Goal: Information Seeking & Learning: Learn about a topic

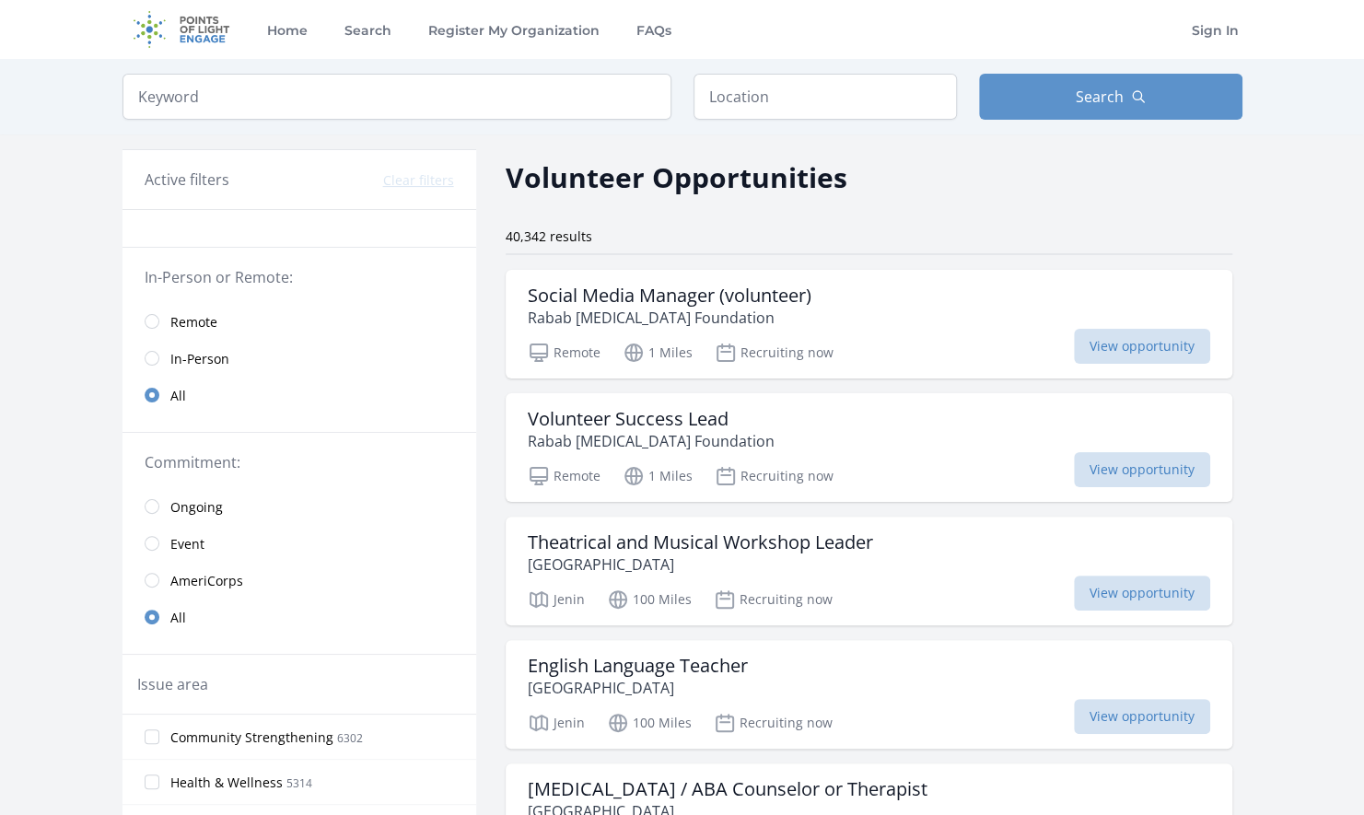
click at [200, 320] on span "Remote" at bounding box center [193, 322] width 47 height 18
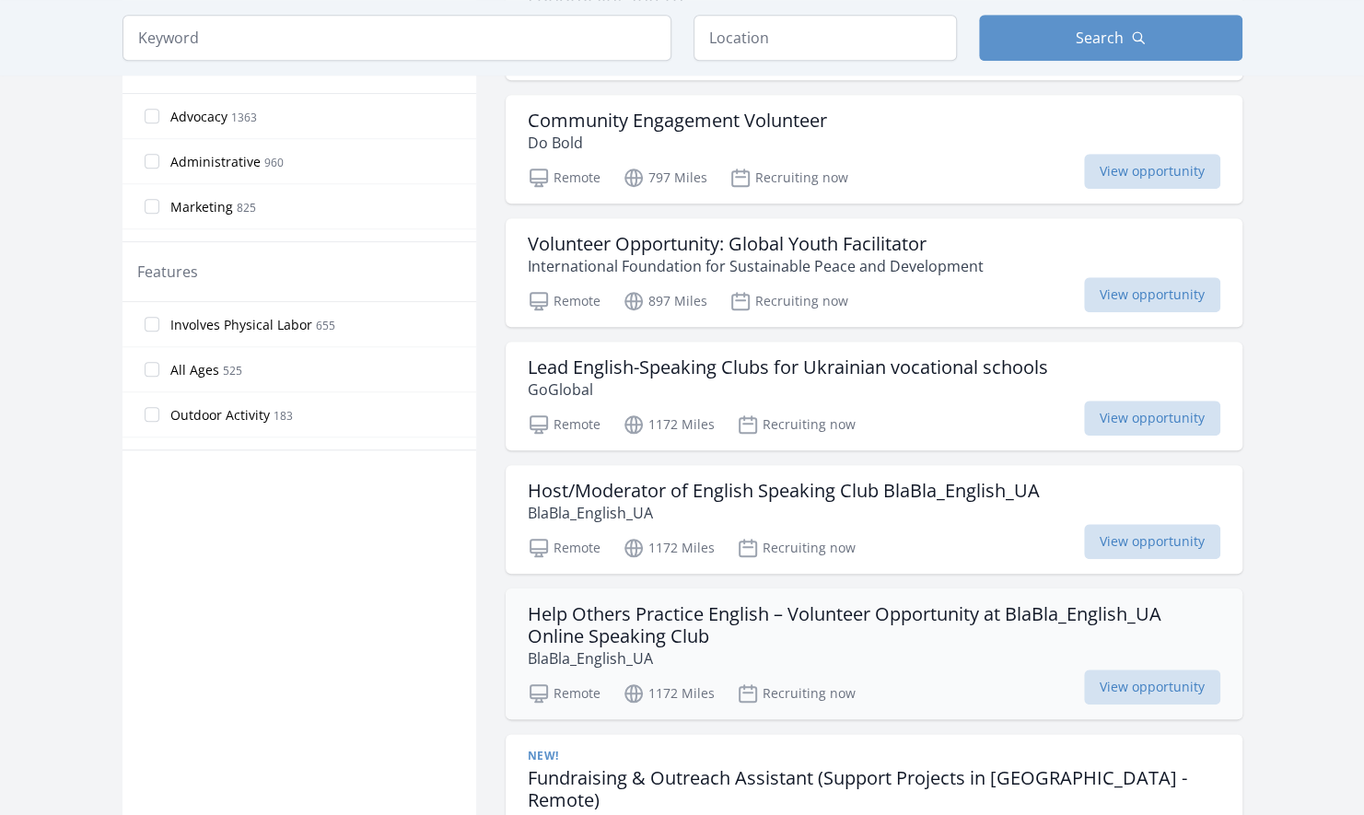
scroll to position [737, 0]
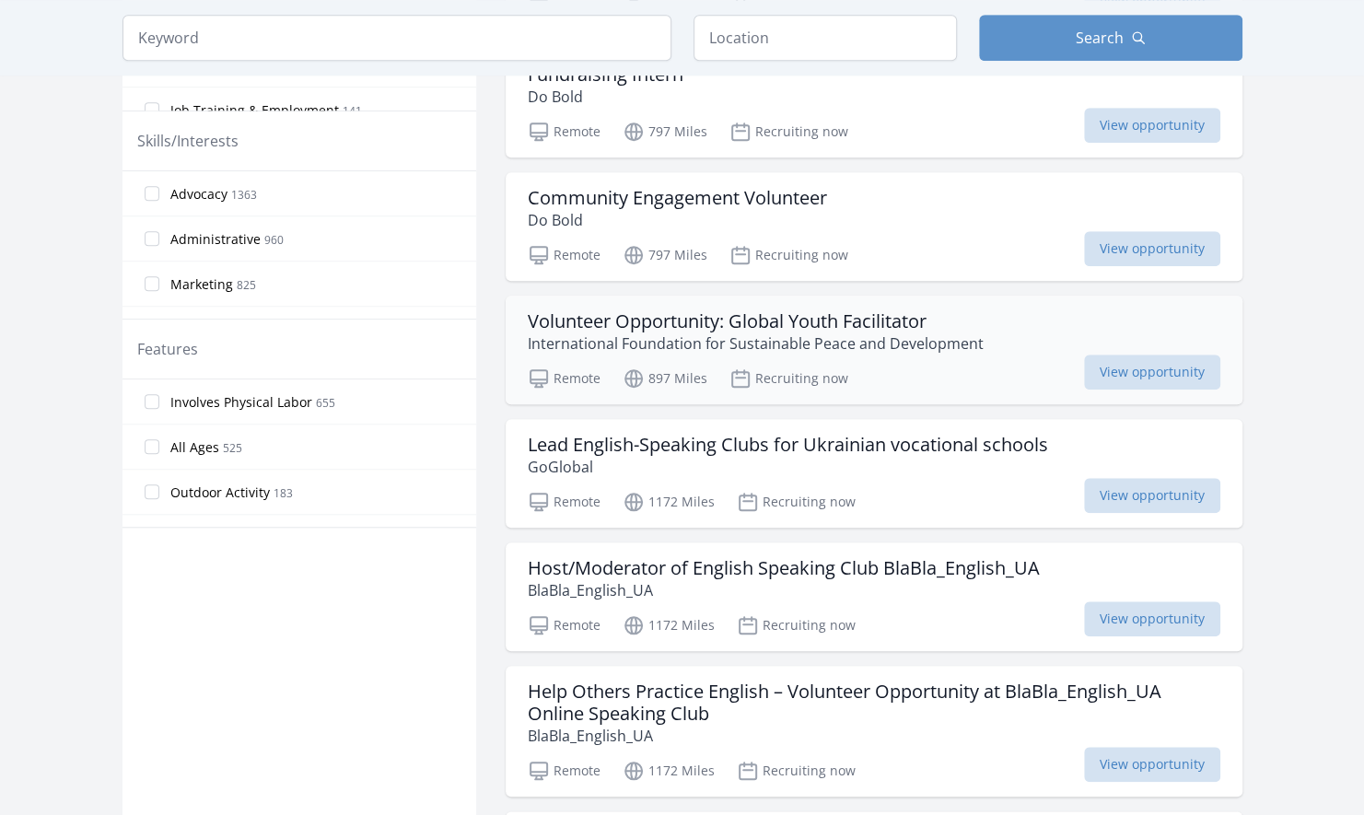
click at [919, 326] on h3 "Volunteer Opportunity: Global Youth Facilitator" at bounding box center [756, 321] width 456 height 22
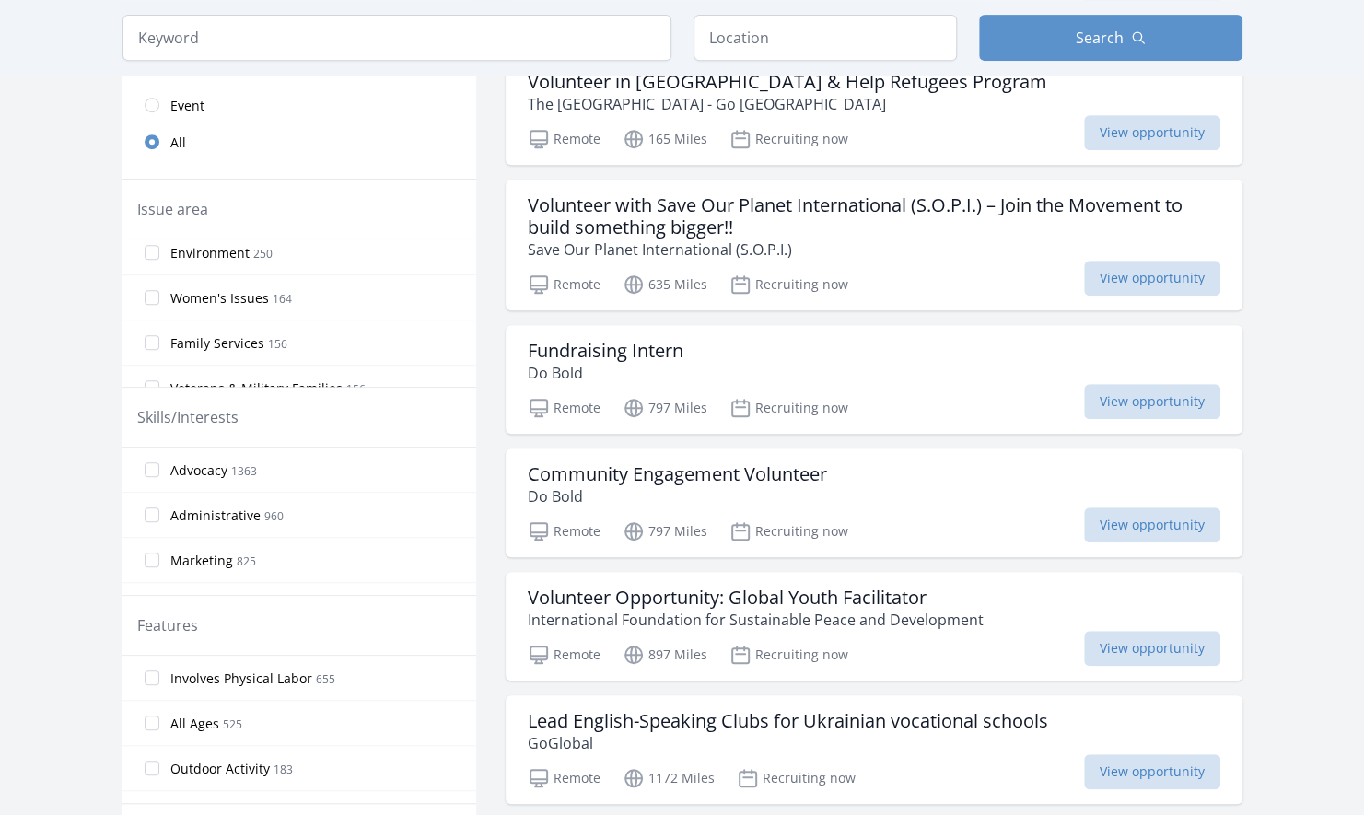
scroll to position [368, 0]
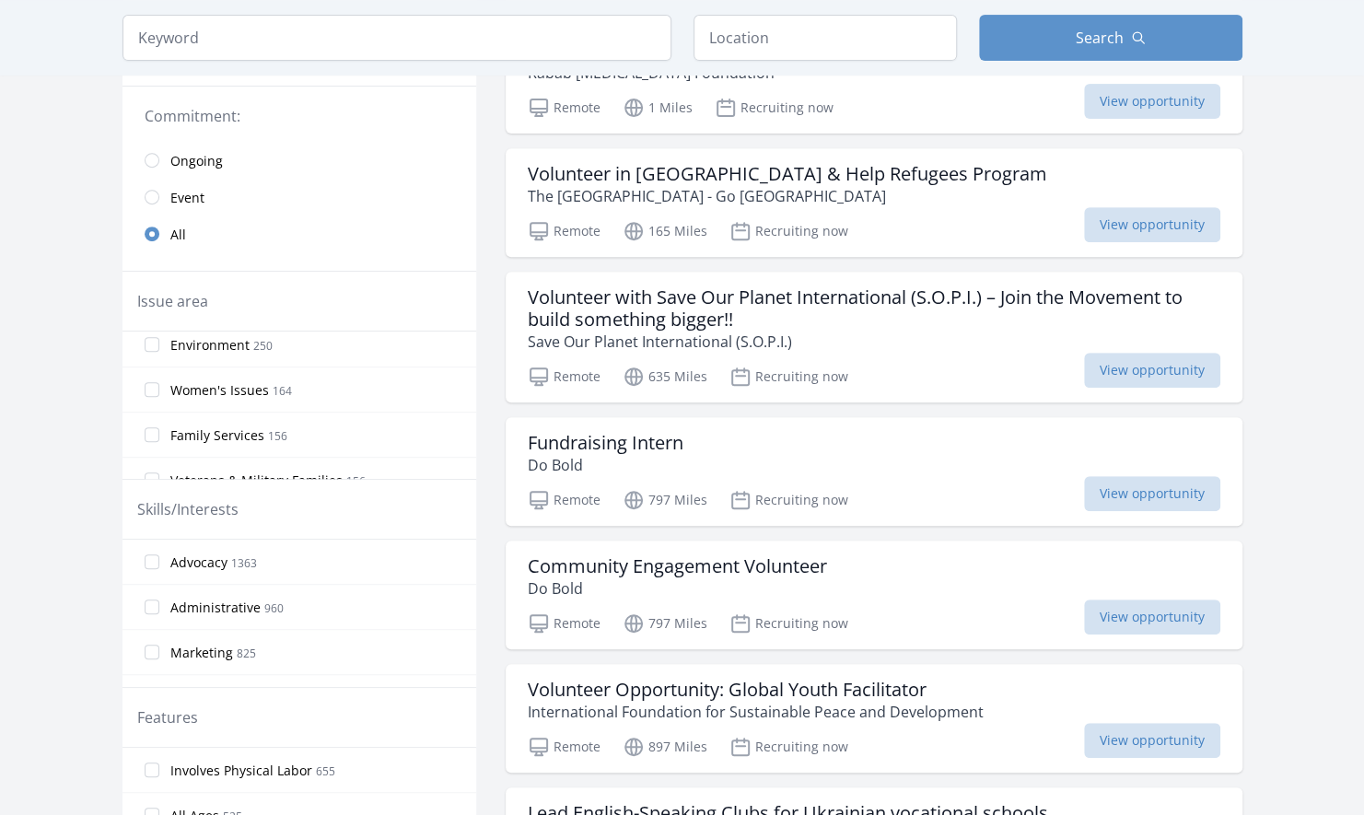
click at [188, 197] on span "Event" at bounding box center [187, 198] width 34 height 18
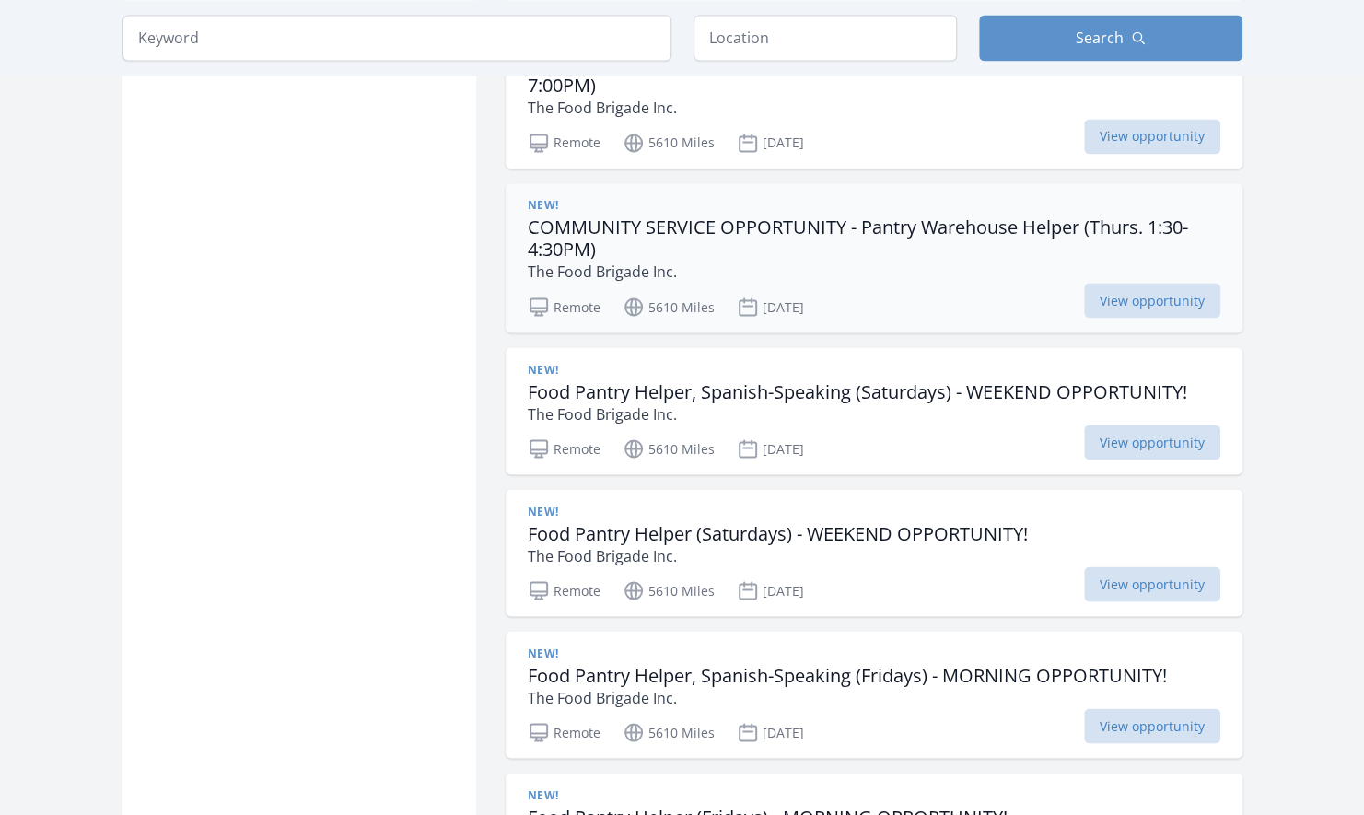
scroll to position [2211, 0]
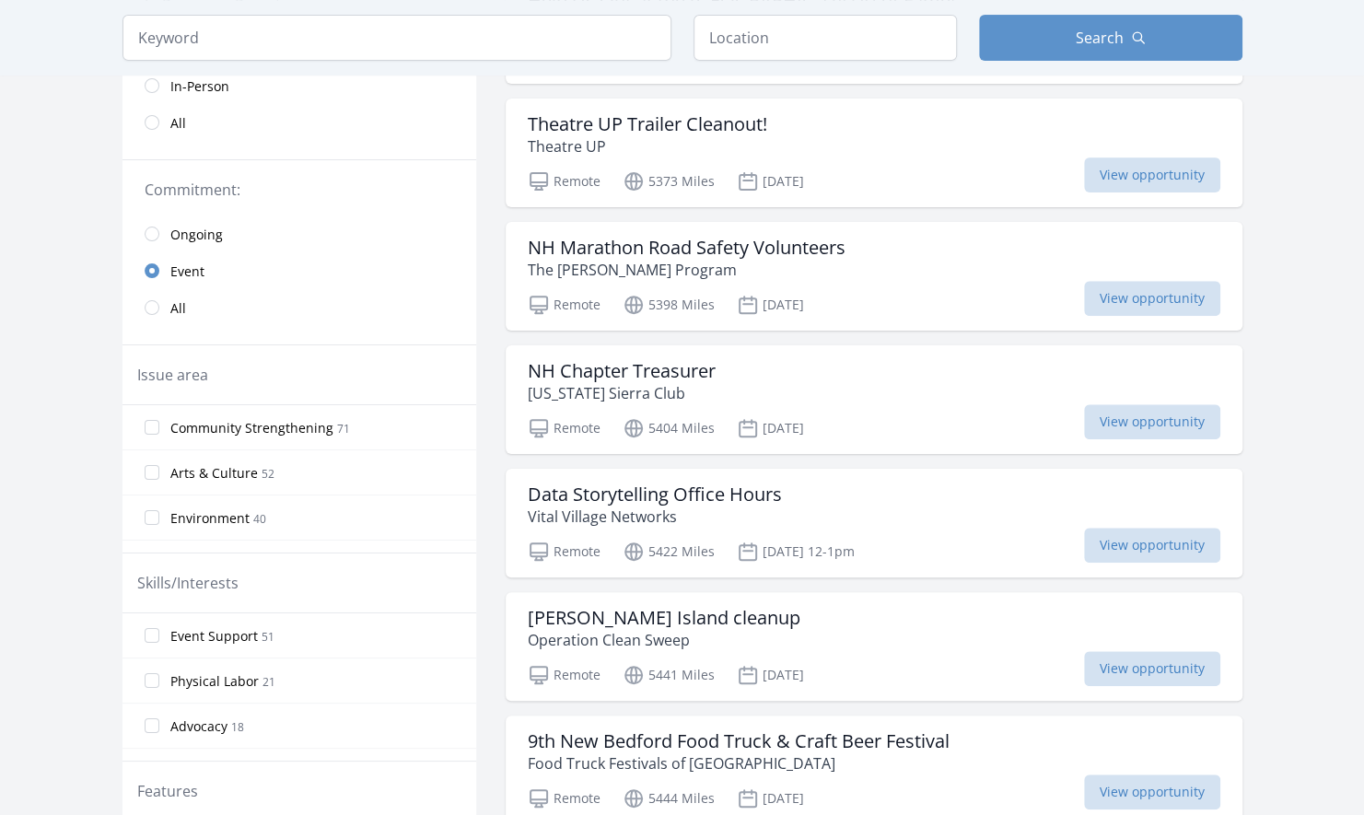
scroll to position [92, 0]
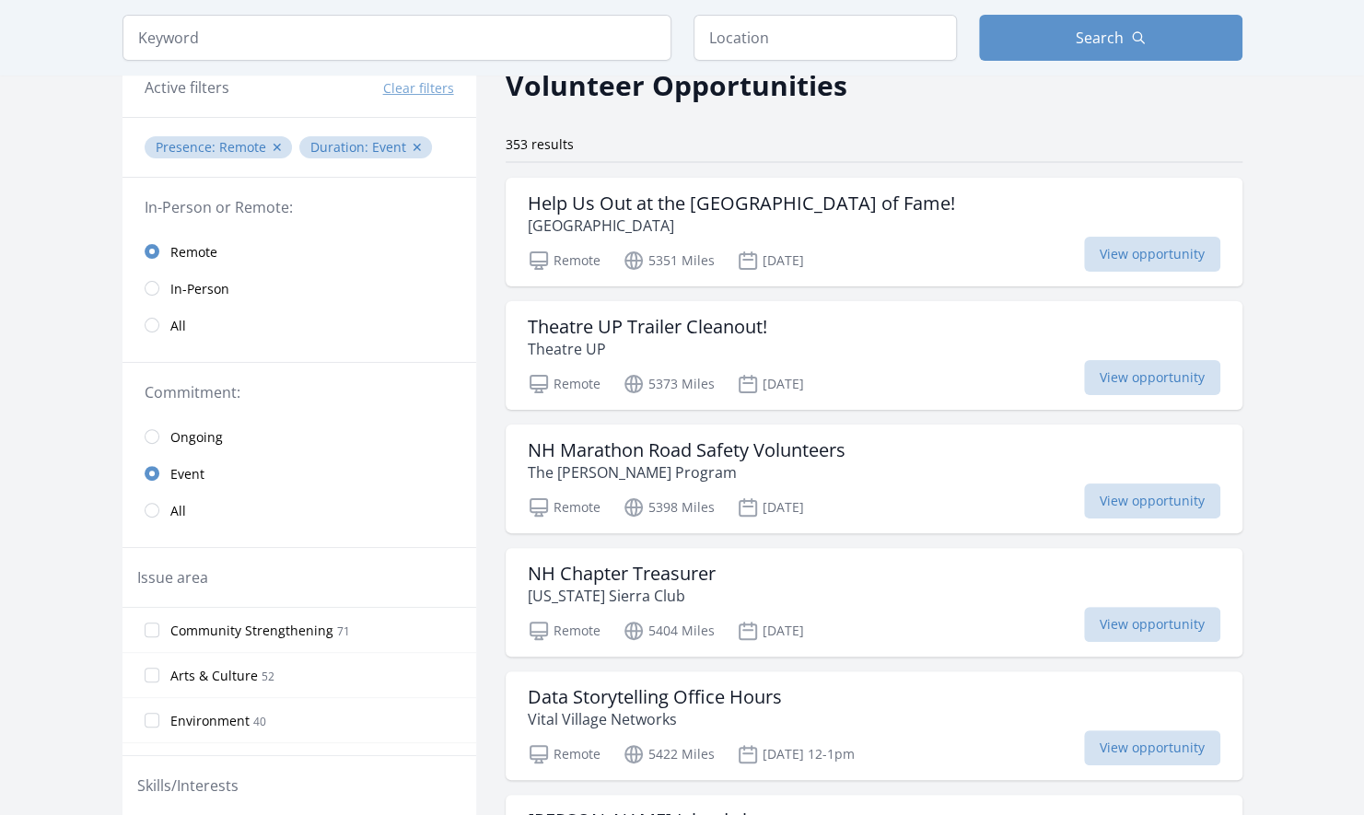
click at [195, 426] on span "Ongoing" at bounding box center [196, 437] width 53 height 22
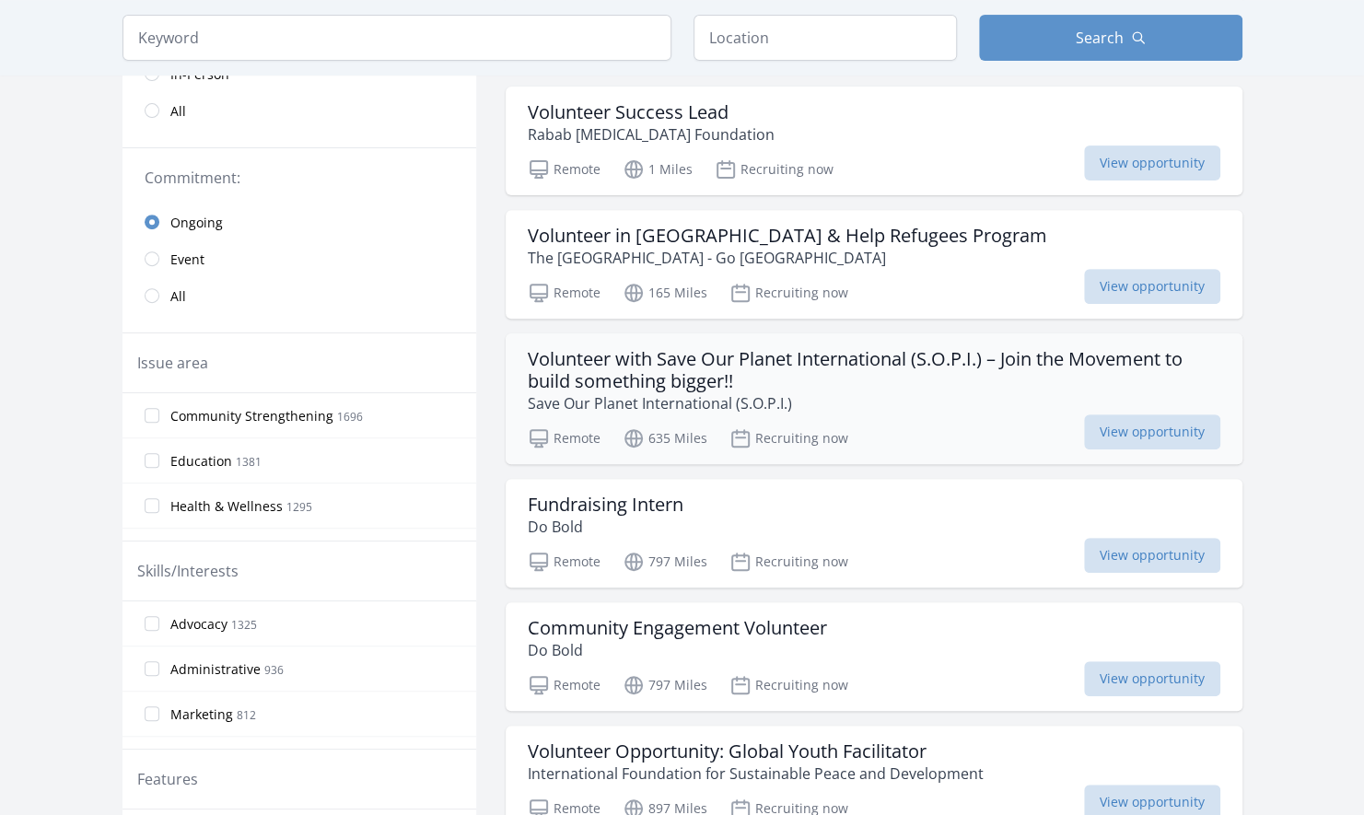
scroll to position [461, 0]
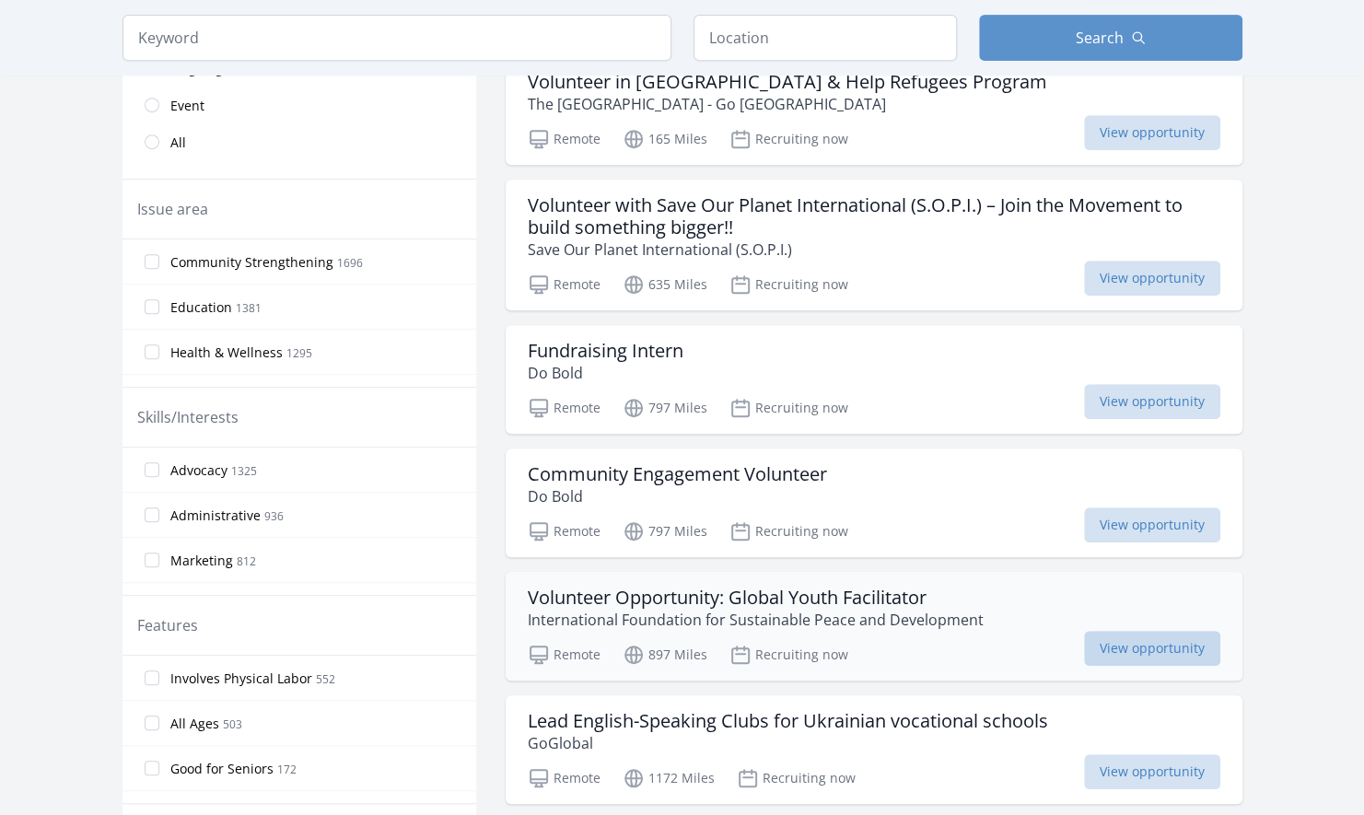
click at [1135, 640] on span "View opportunity" at bounding box center [1152, 648] width 136 height 35
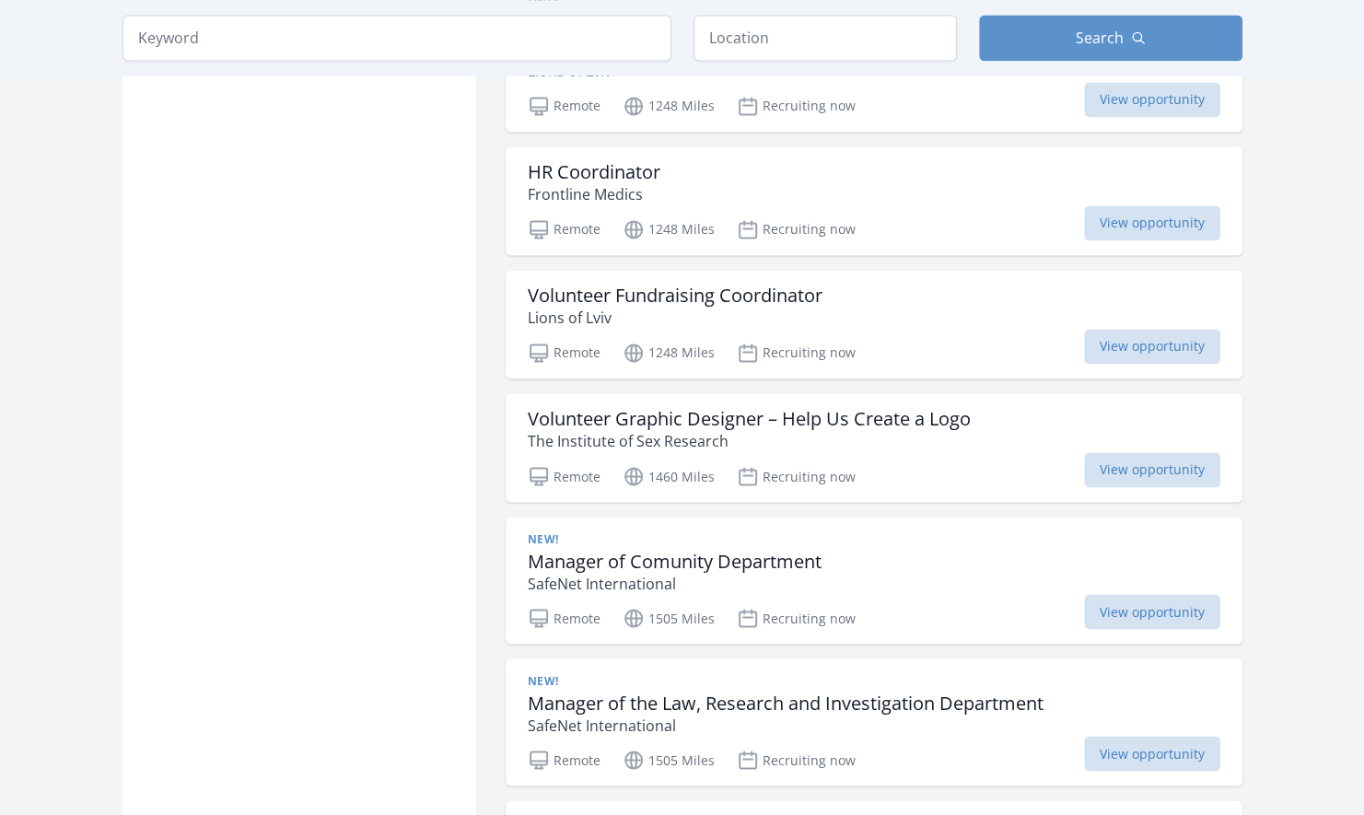
scroll to position [1750, 0]
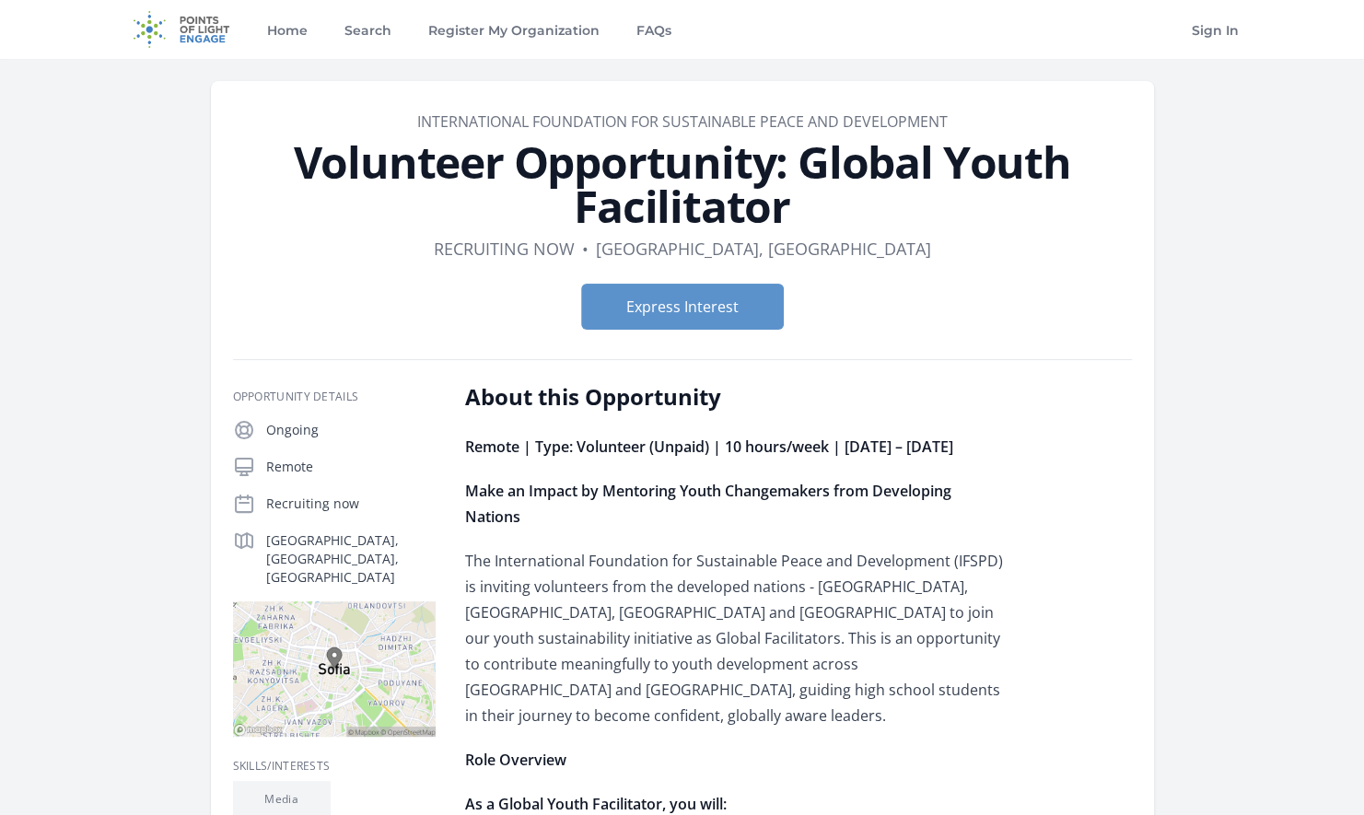
scroll to position [276, 0]
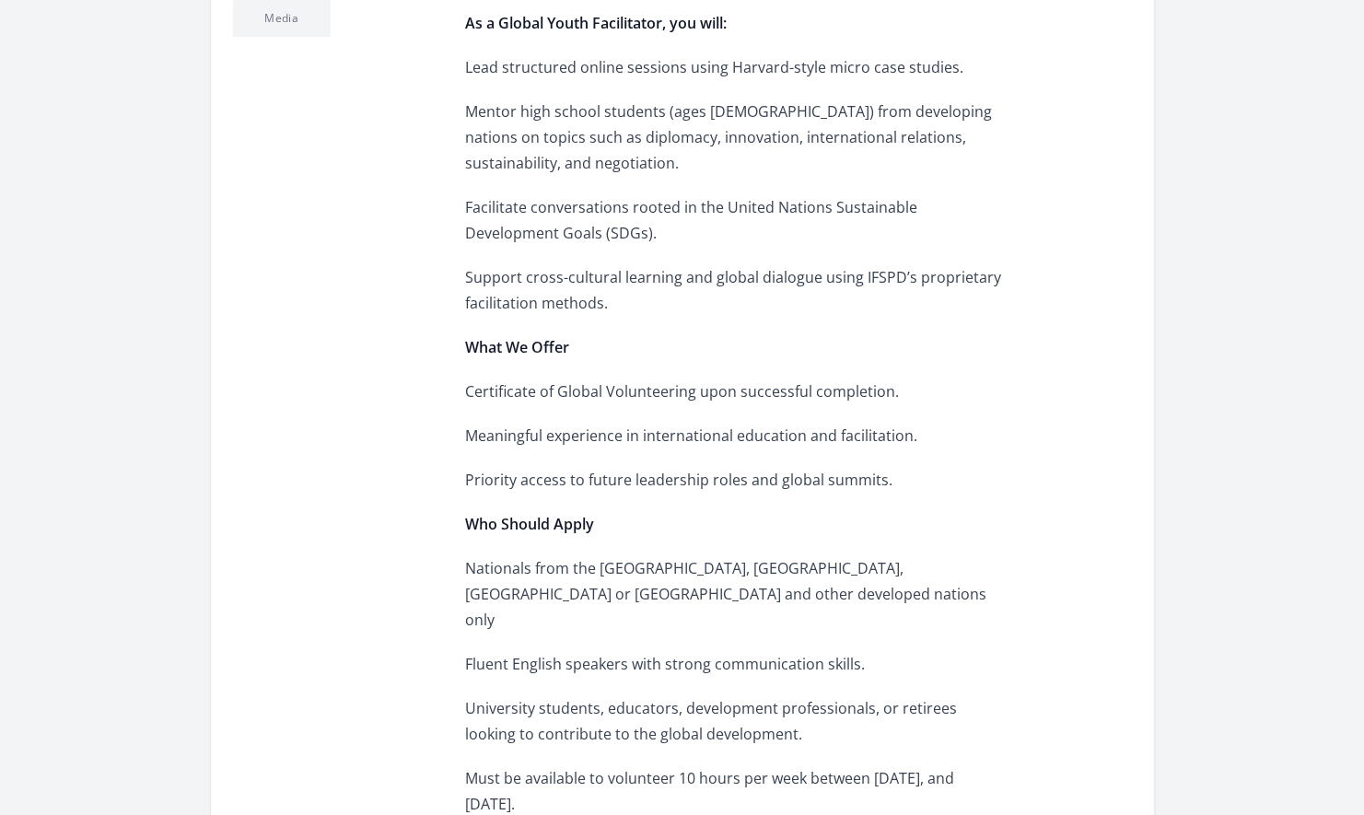
scroll to position [829, 0]
